Goal: Complete application form

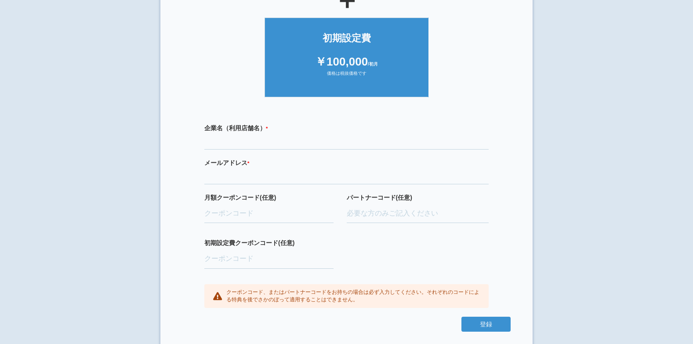
scroll to position [188, 0]
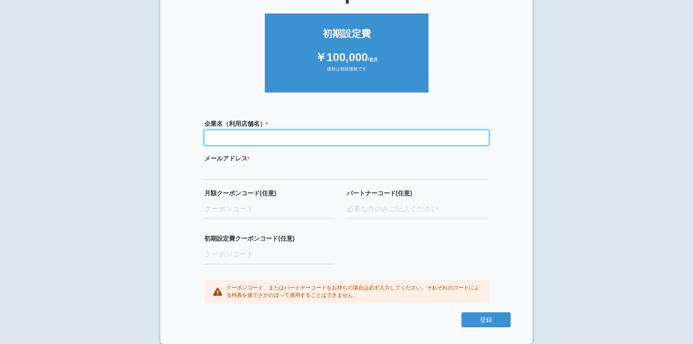
click at [294, 138] on input "text" at bounding box center [346, 137] width 284 height 15
type input "おそうじ本舗豊見城店"
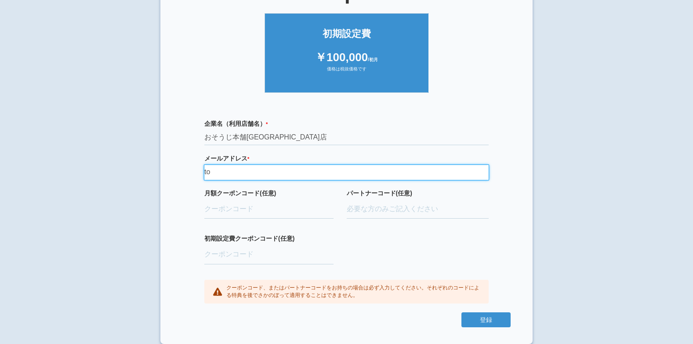
type input "t"
click at [277, 174] on input "yu" at bounding box center [346, 172] width 284 height 15
type input "yukiibupapa@yahoo.co.jp"
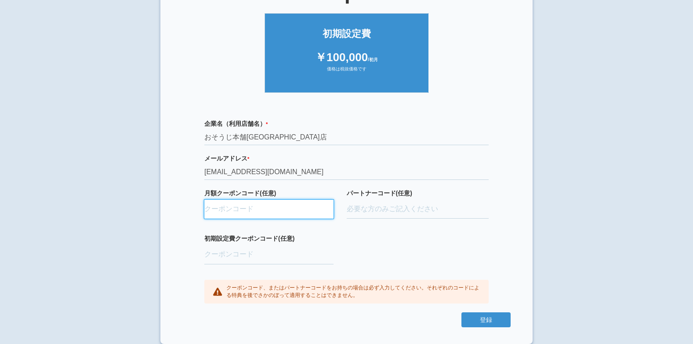
click at [263, 211] on input "月額クーポンコード(任意)" at bounding box center [268, 209] width 129 height 19
click at [277, 211] on input "月額クーポンコード(任意)" at bounding box center [268, 209] width 129 height 19
paste input "ifENW5rd"
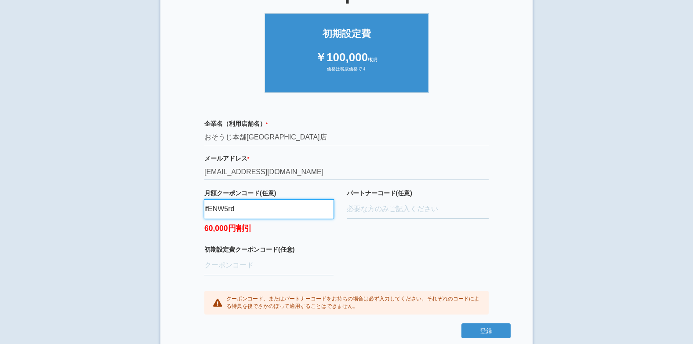
type input "ifENW5rd"
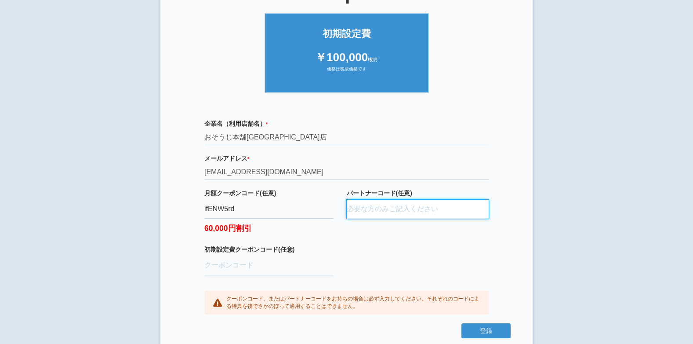
click at [398, 211] on input "パートナーコード(任意)" at bounding box center [418, 209] width 142 height 19
paste input "D24037,0003"
type input "D24037,0003"
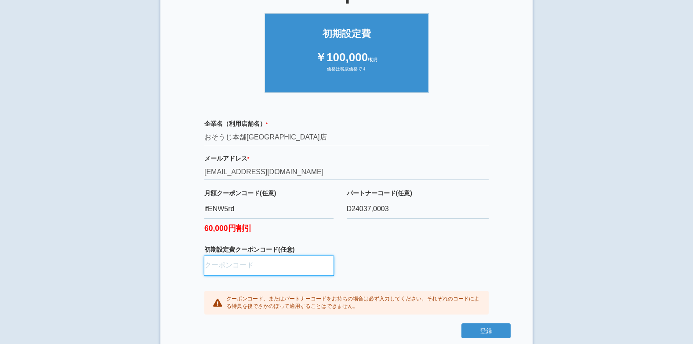
click at [246, 267] on input "初期設定費クーポンコード(任意)" at bounding box center [268, 265] width 129 height 19
click at [275, 268] on input "初期設定費クーポンコード(任意)" at bounding box center [268, 265] width 129 height 19
paste input "aBAaXUlM"
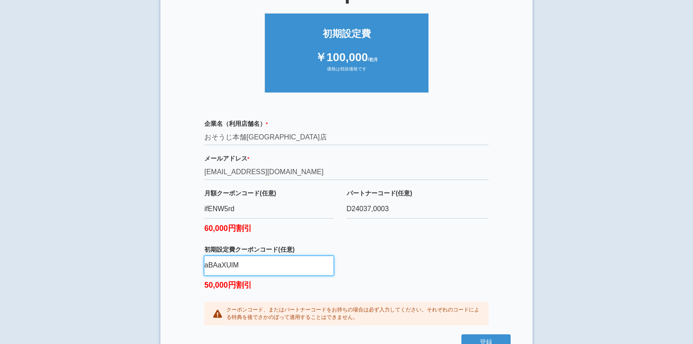
scroll to position [210, 0]
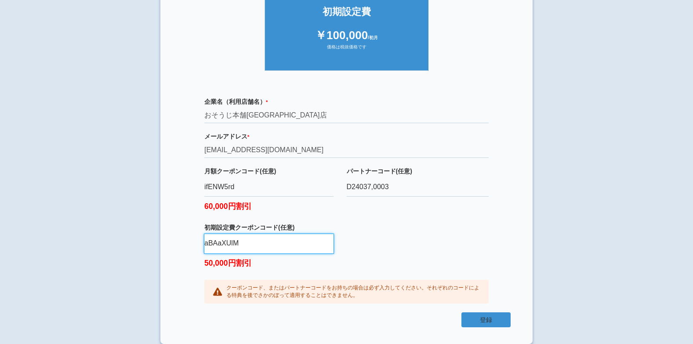
type input "aBAaXUlM"
click at [463, 315] on button "登録" at bounding box center [485, 319] width 49 height 15
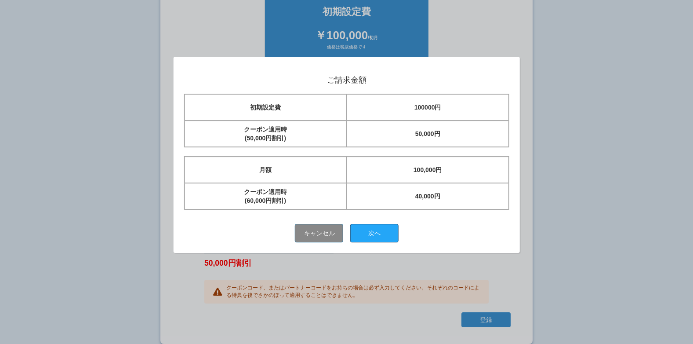
click at [377, 235] on button "次へ" at bounding box center [374, 233] width 48 height 18
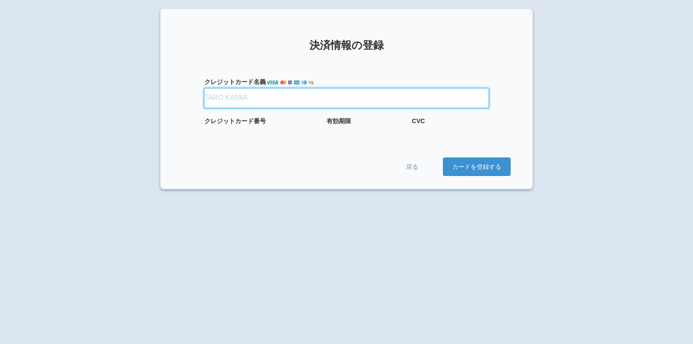
drag, startPoint x: 277, startPoint y: 104, endPoint x: 147, endPoint y: 125, distance: 131.8
click at [277, 104] on input "クレジット カード名義" at bounding box center [346, 97] width 284 height 19
click at [270, 102] on input "クレジット カード名義" at bounding box center [346, 97] width 284 height 19
type input "な"
type input "[PERSON_NAME]"
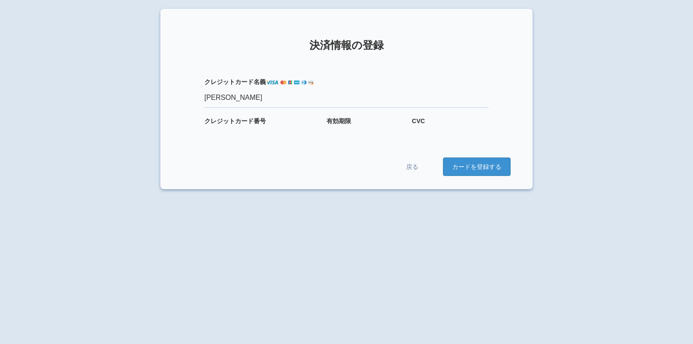
click at [372, 155] on form "クレジット カード名義 [PERSON_NAME] クレジット カード番号 有効期限 CVC 戻る カードを登録する" at bounding box center [346, 118] width 328 height 116
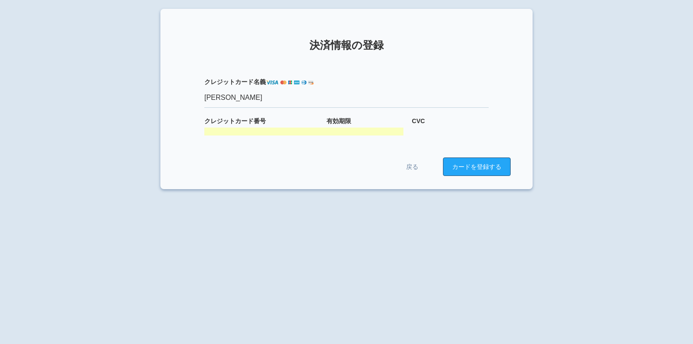
click at [490, 167] on button "カードを登録する" at bounding box center [477, 166] width 68 height 18
